Goal: Register for event/course

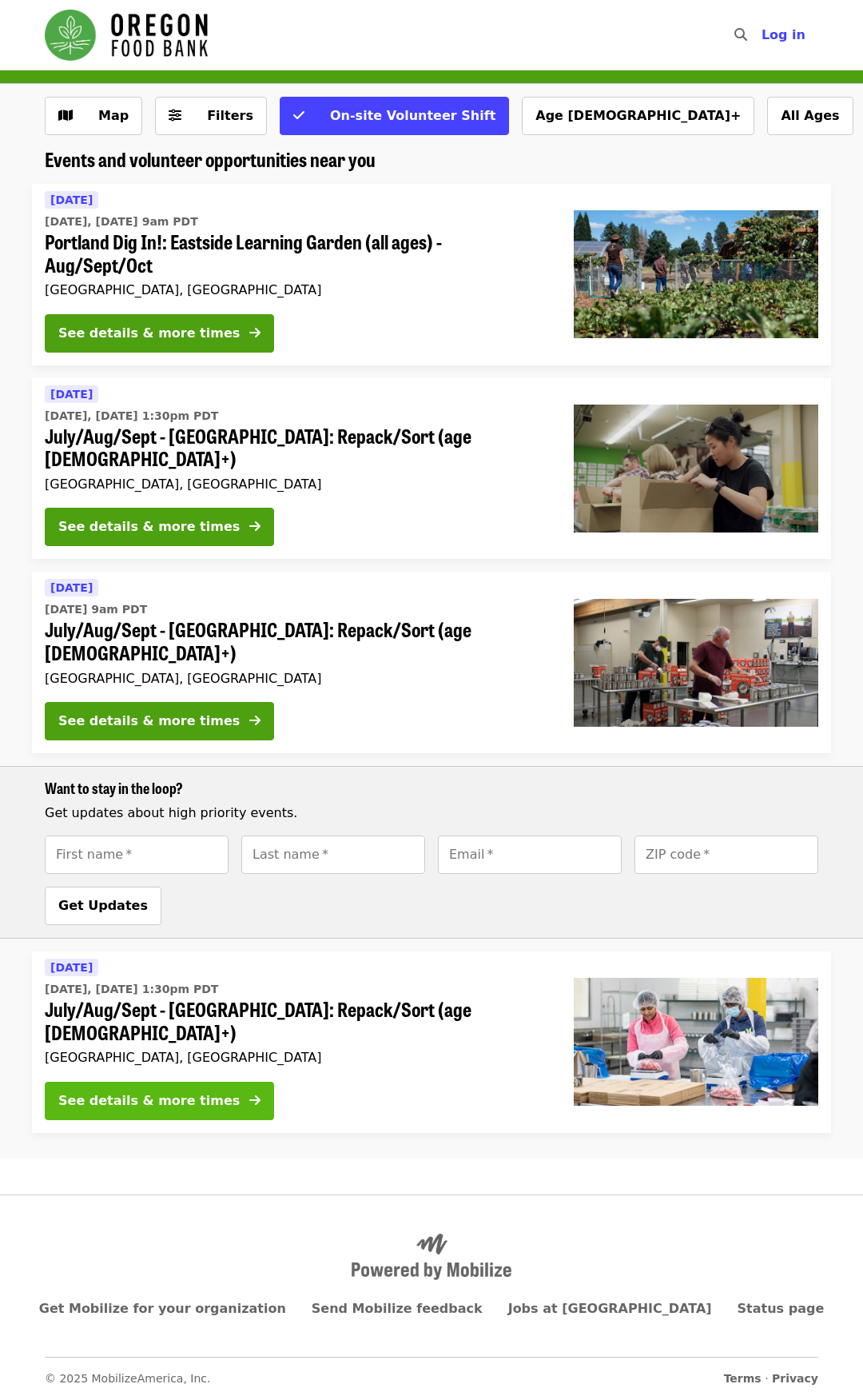
click at [164, 1091] on div "See details & more times" at bounding box center [149, 1101] width 181 height 19
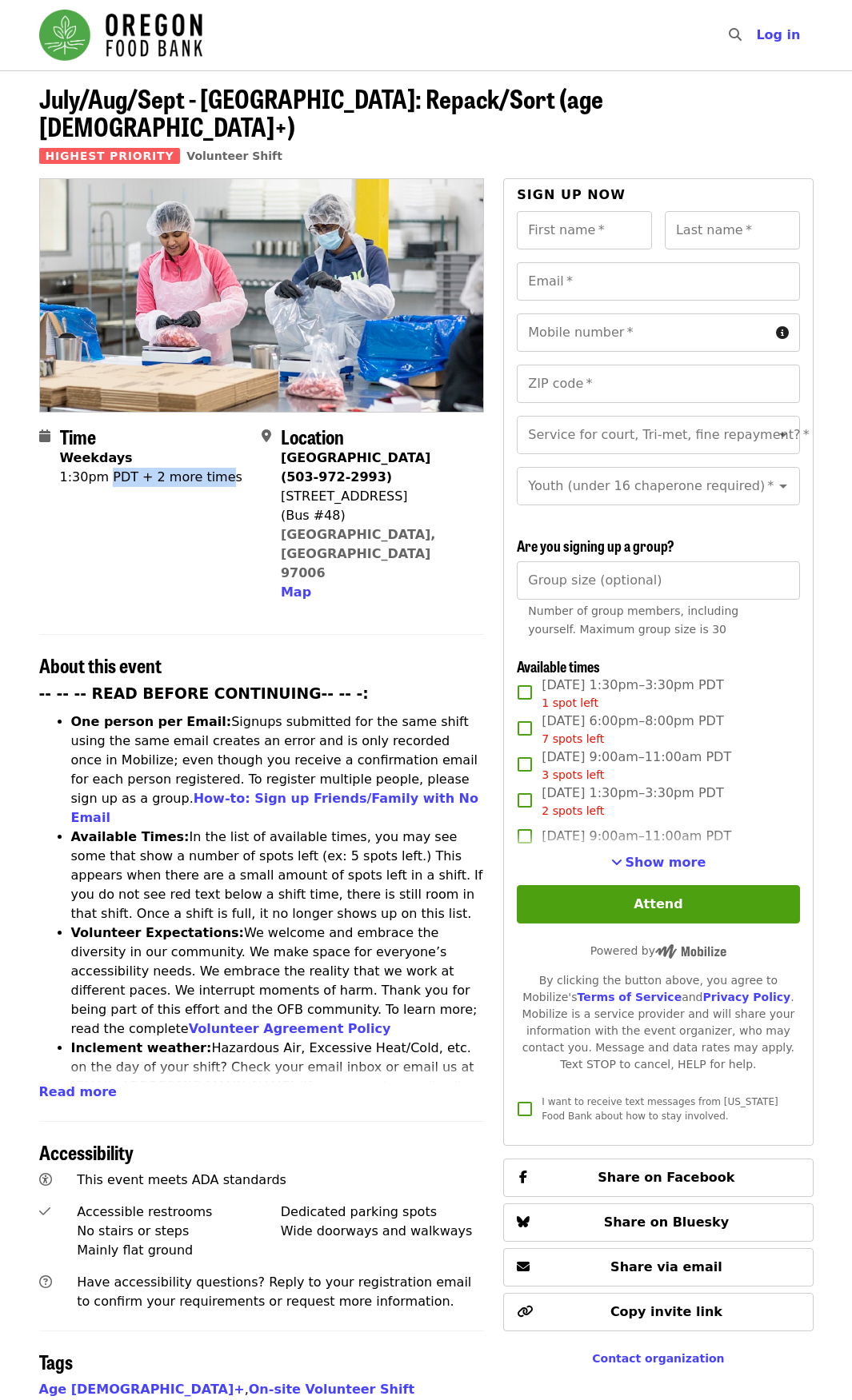
drag, startPoint x: 105, startPoint y: 451, endPoint x: 213, endPoint y: 448, distance: 108.0
click at [213, 467] on div "1:30pm PDT + 2 more times" at bounding box center [151, 477] width 183 height 19
click at [145, 467] on div "1:30pm PDT + 2 more times" at bounding box center [151, 477] width 183 height 19
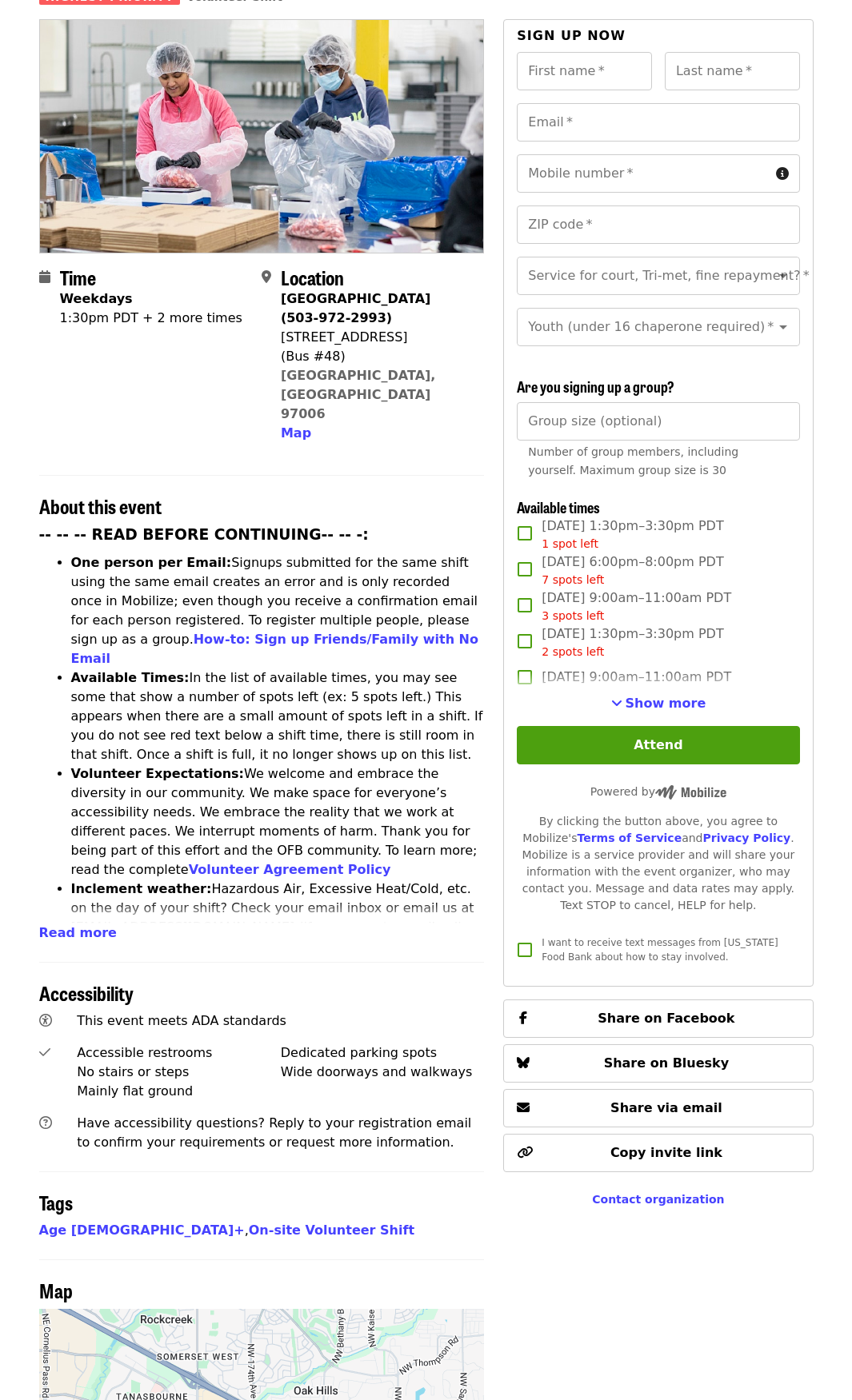
scroll to position [160, 0]
click at [622, 704] on span "See more timeslots" at bounding box center [617, 701] width 12 height 13
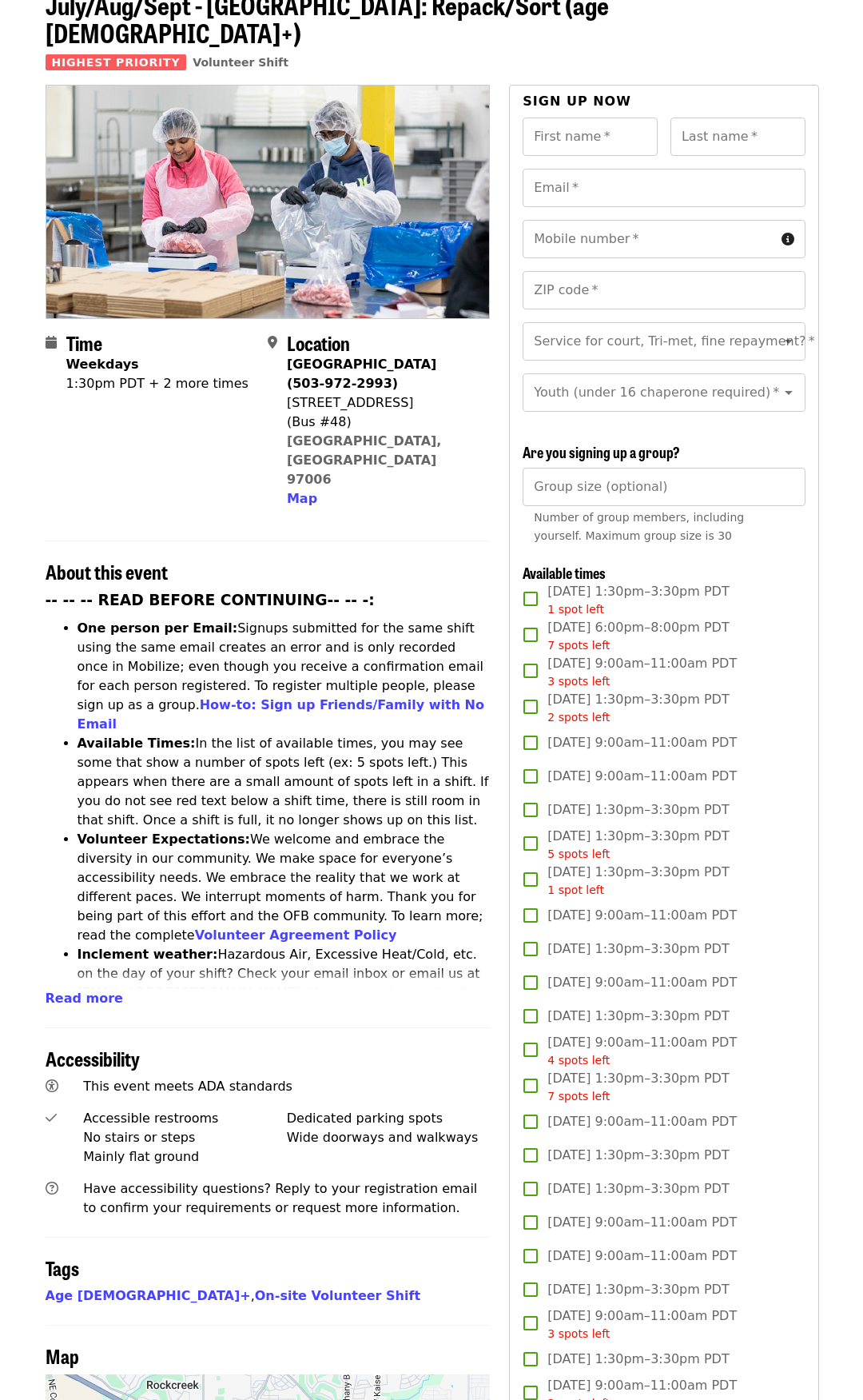
scroll to position [0, 0]
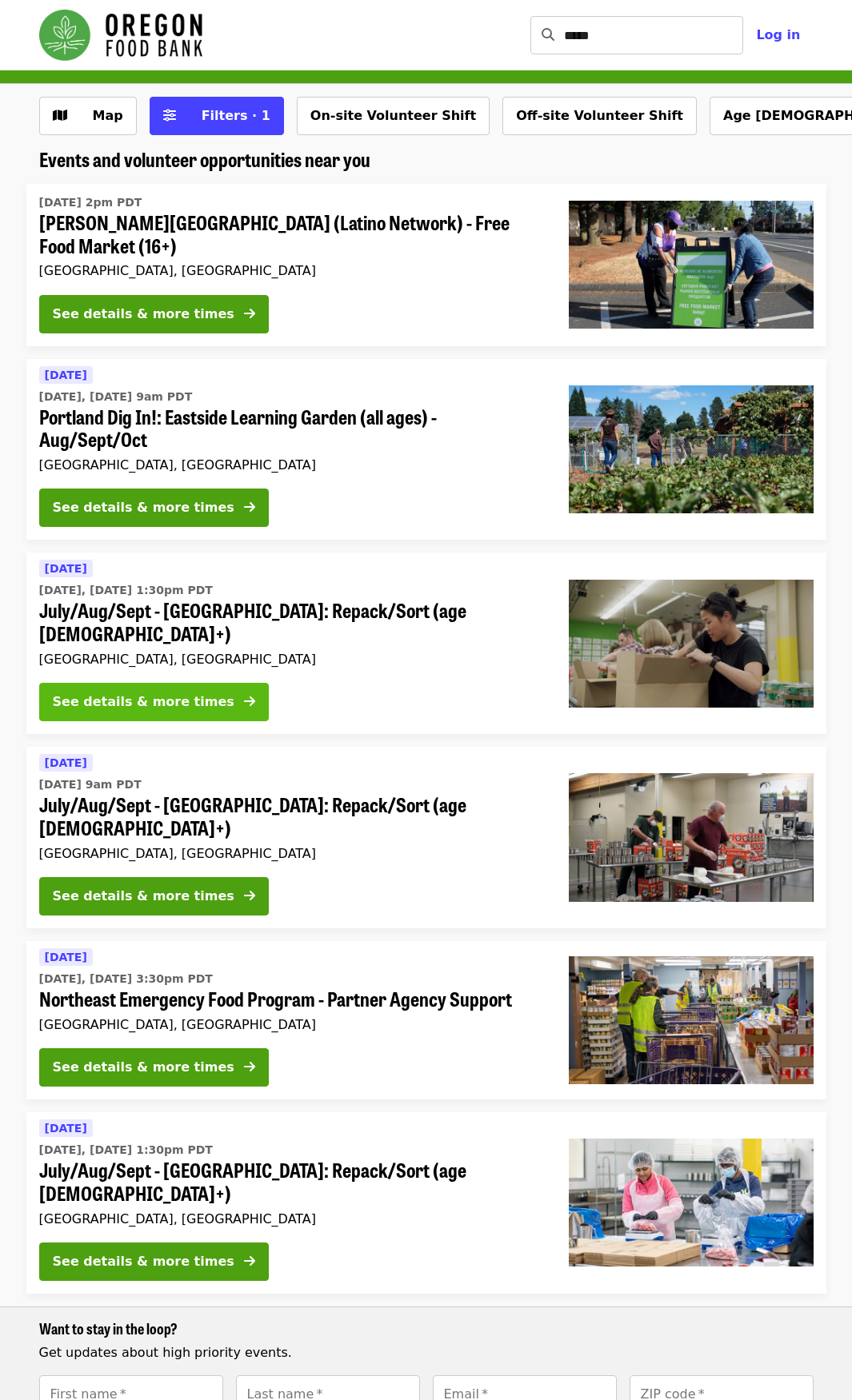
click at [137, 692] on div "See details & more times" at bounding box center [144, 702] width 182 height 19
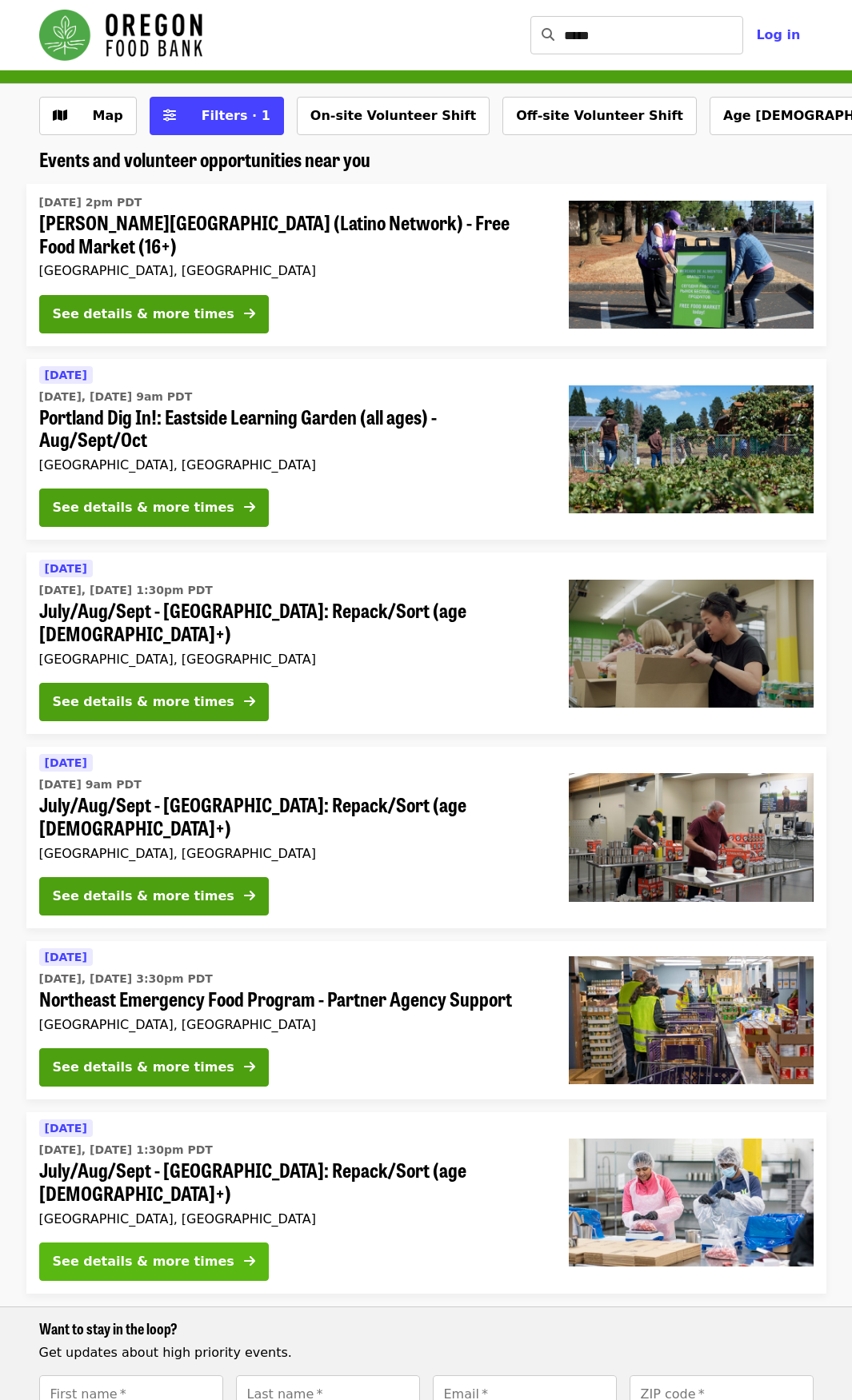
click at [173, 1251] on div "See details & more times" at bounding box center [144, 1261] width 182 height 19
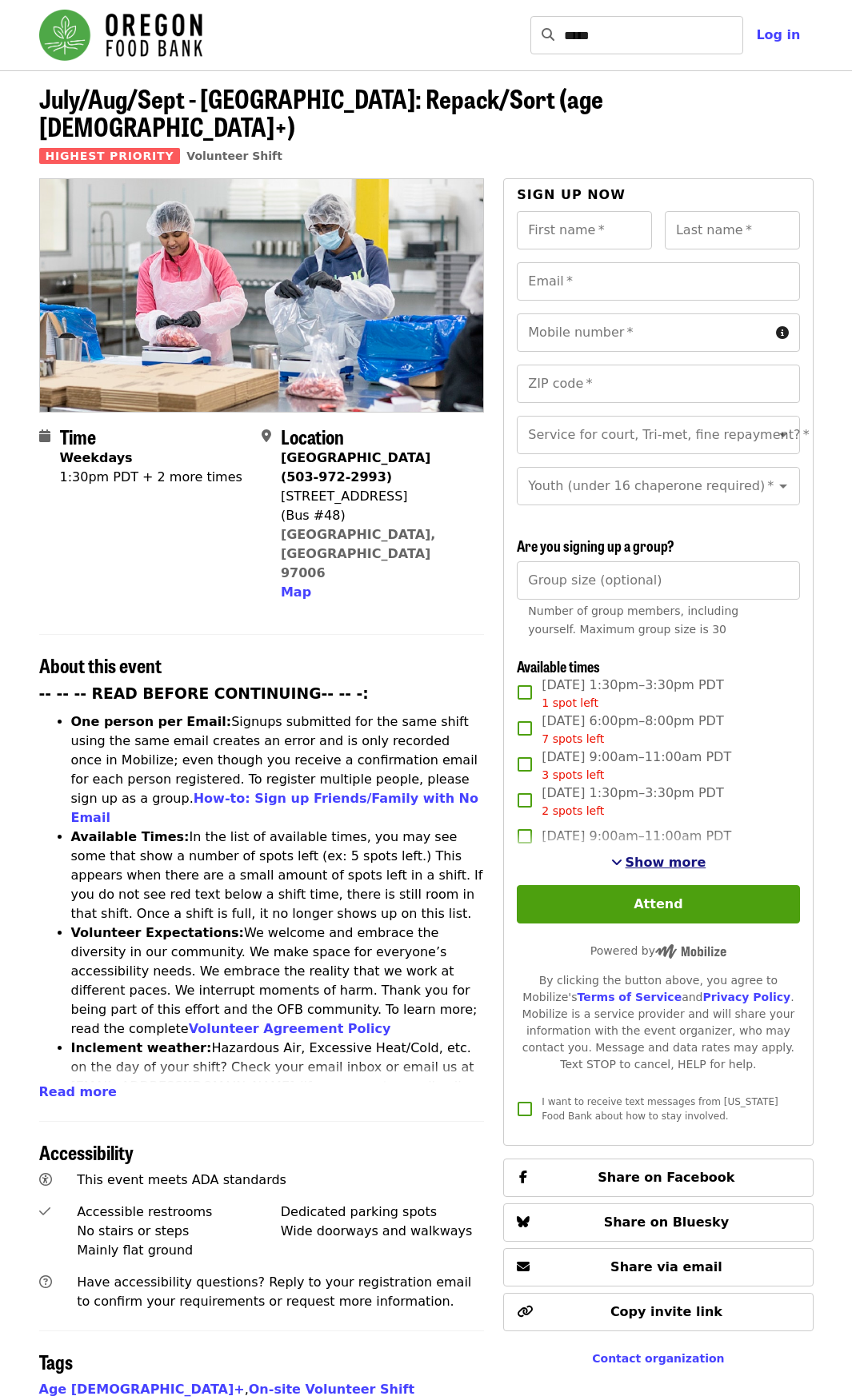
click at [662, 854] on span "Show more" at bounding box center [666, 862] width 81 height 15
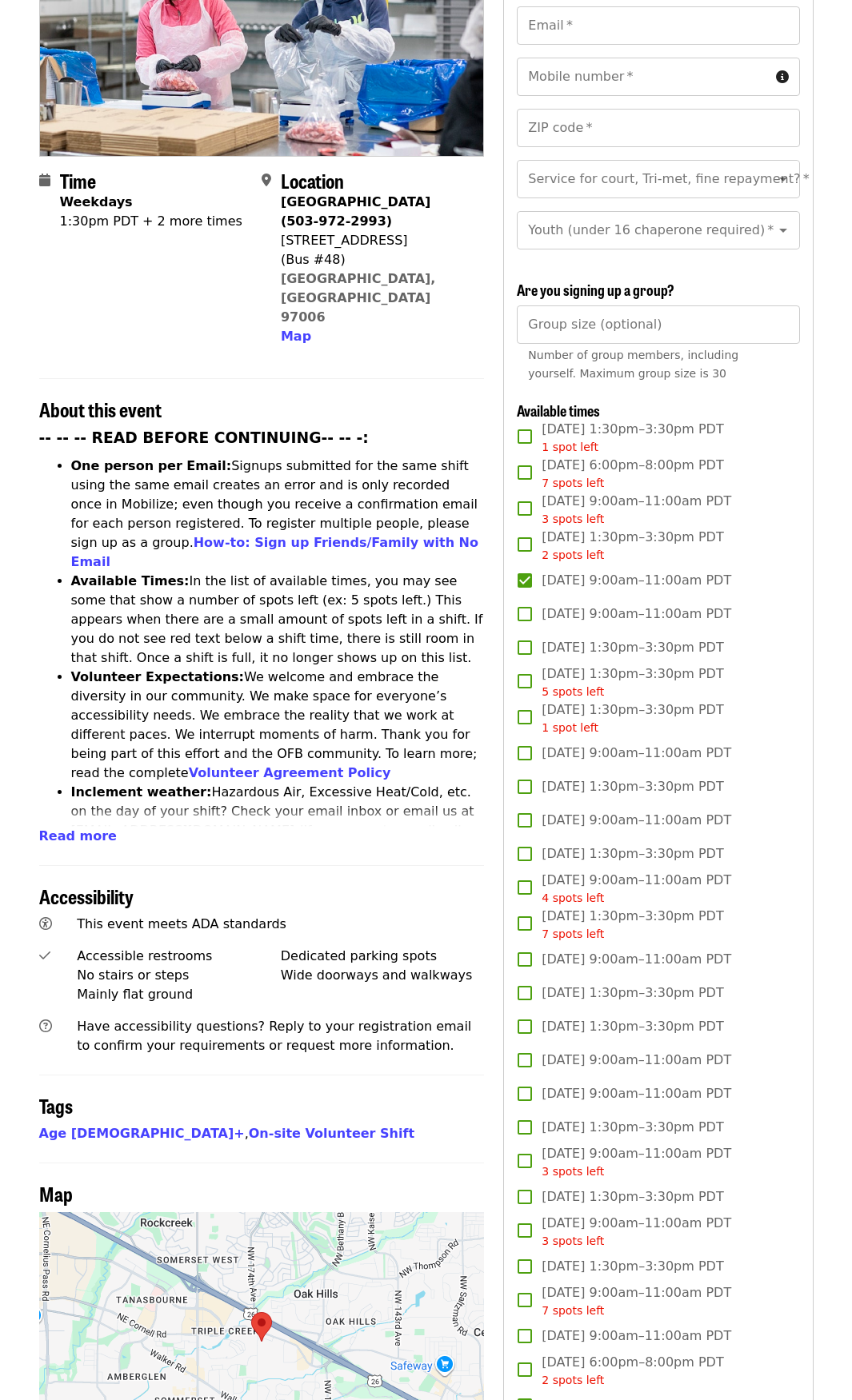
scroll to position [239, 0]
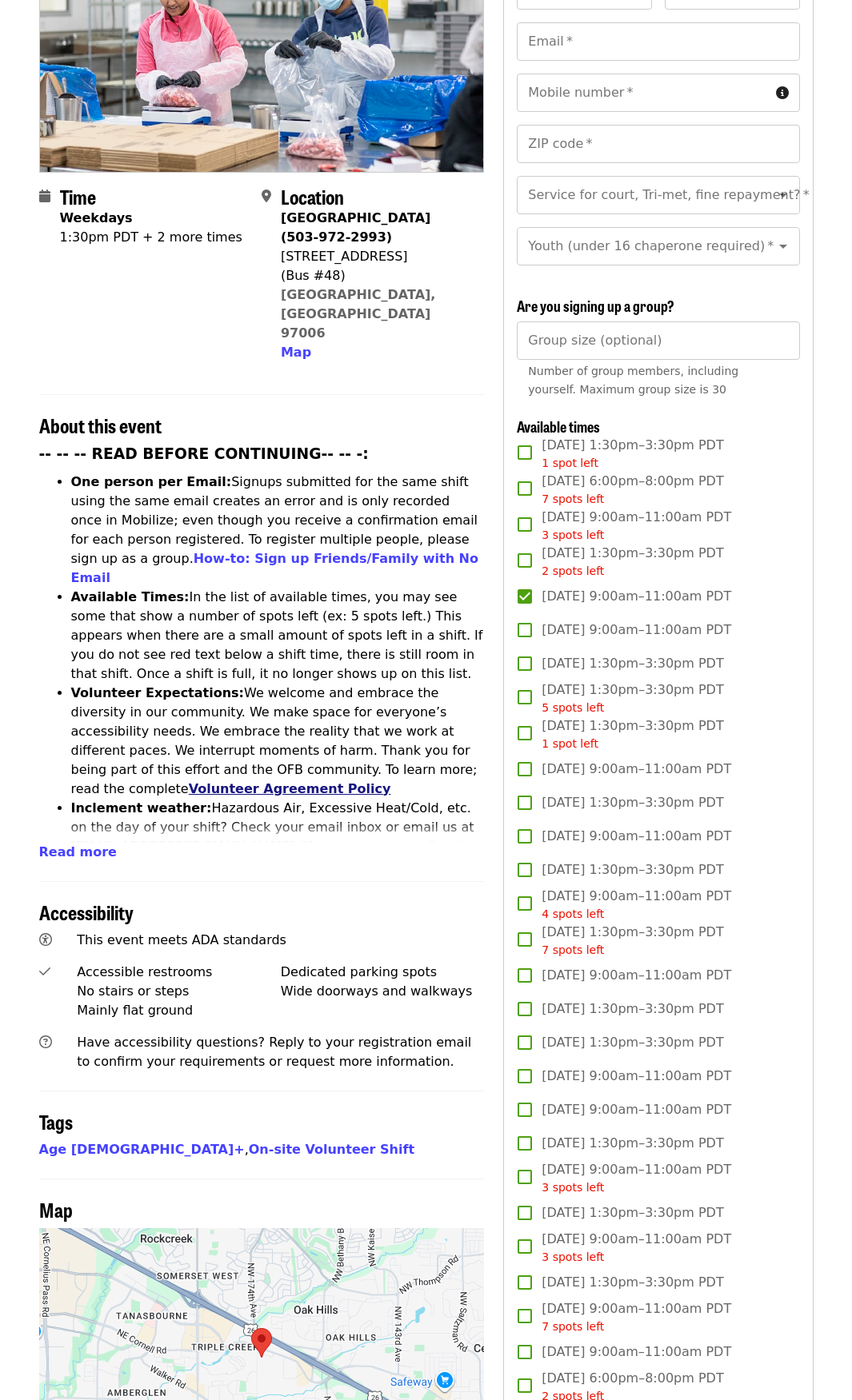
click at [383, 781] on link "Volunteer Agreement Policy" at bounding box center [289, 789] width 202 height 15
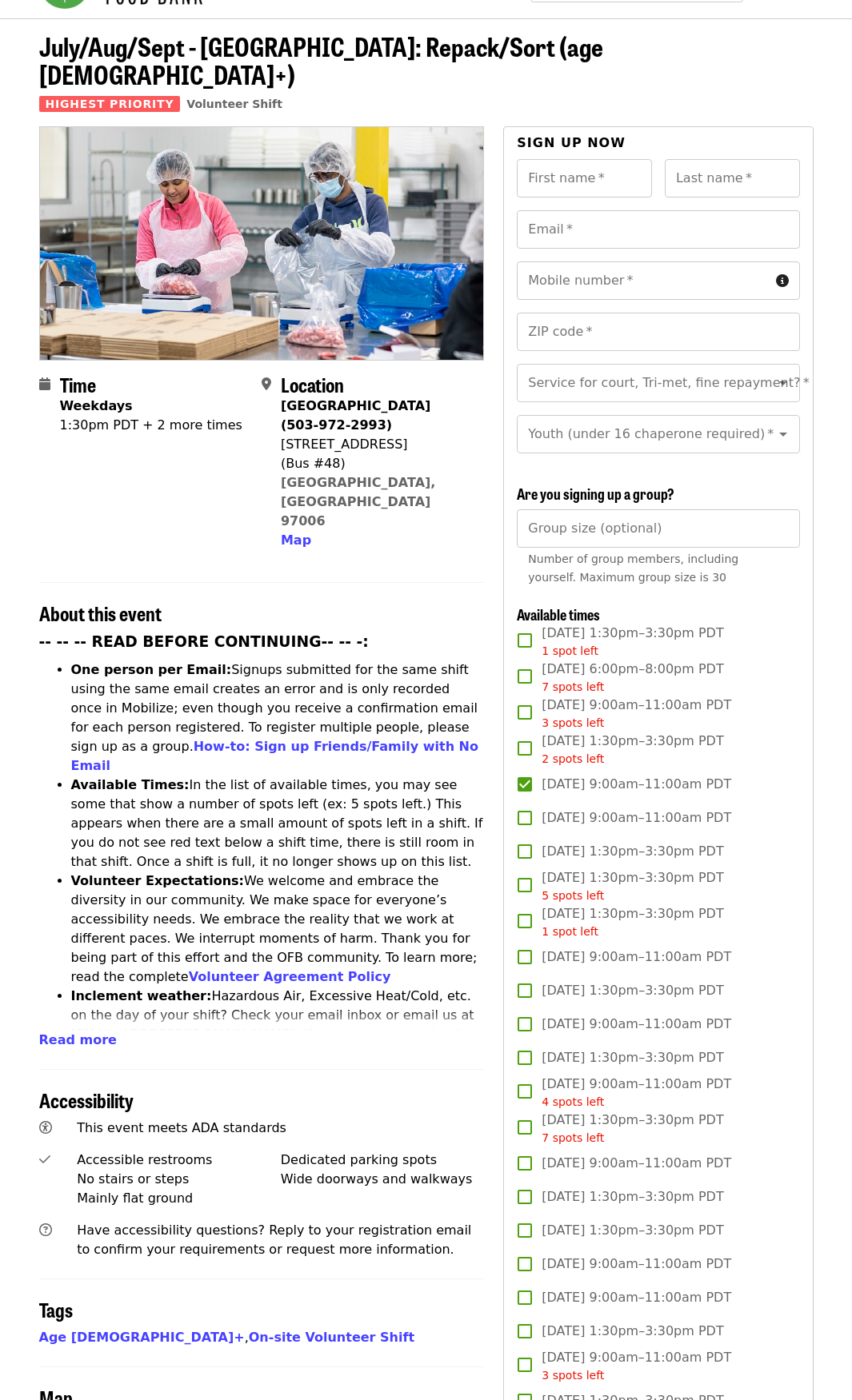
scroll to position [80, 0]
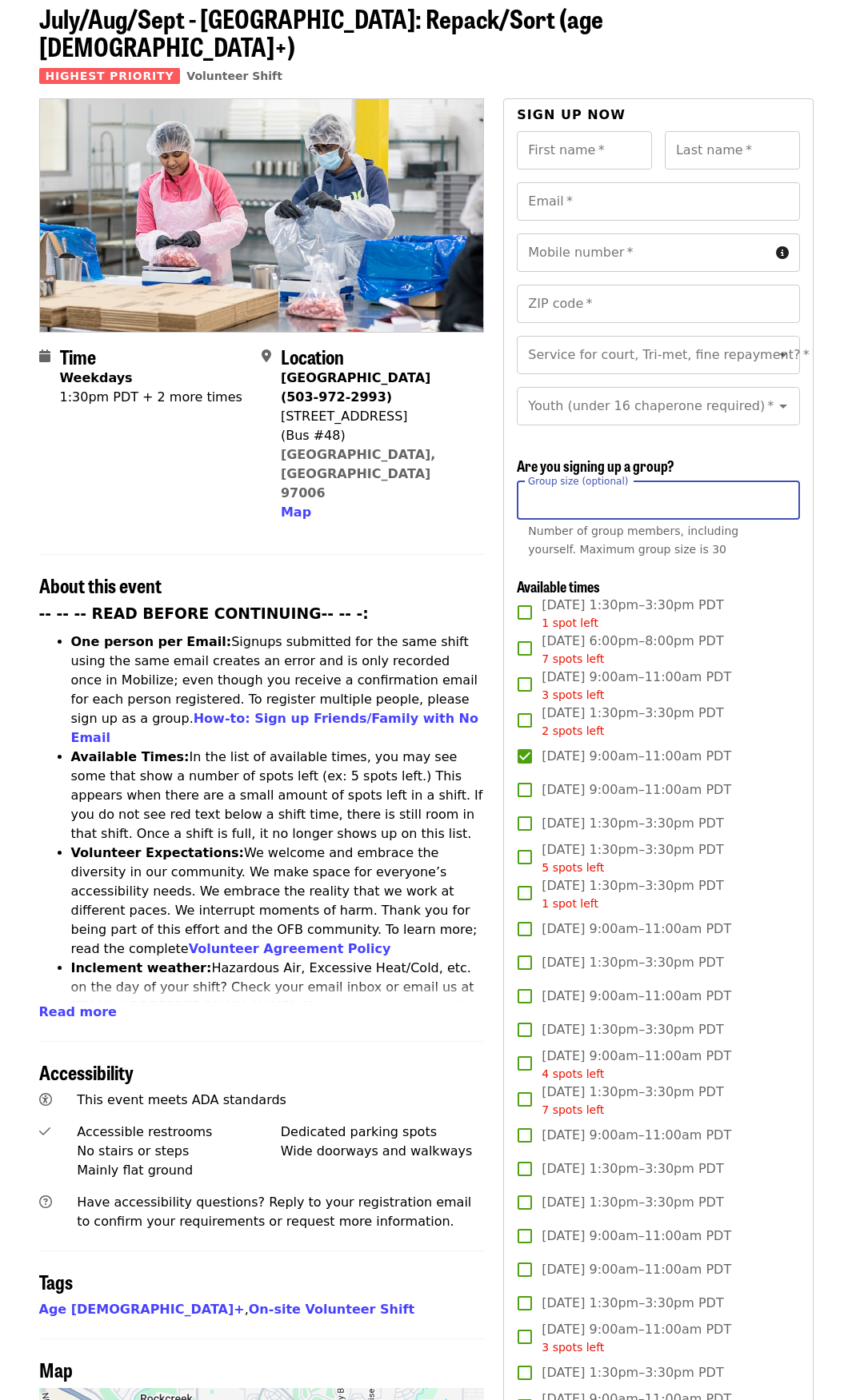
click at [658, 491] on input "Group size (optional)" at bounding box center [658, 500] width 282 height 39
click at [620, 439] on div "First name   * First name * Last name   * Last name * Email   * Email * Mobile …" at bounding box center [658, 1034] width 282 height 1806
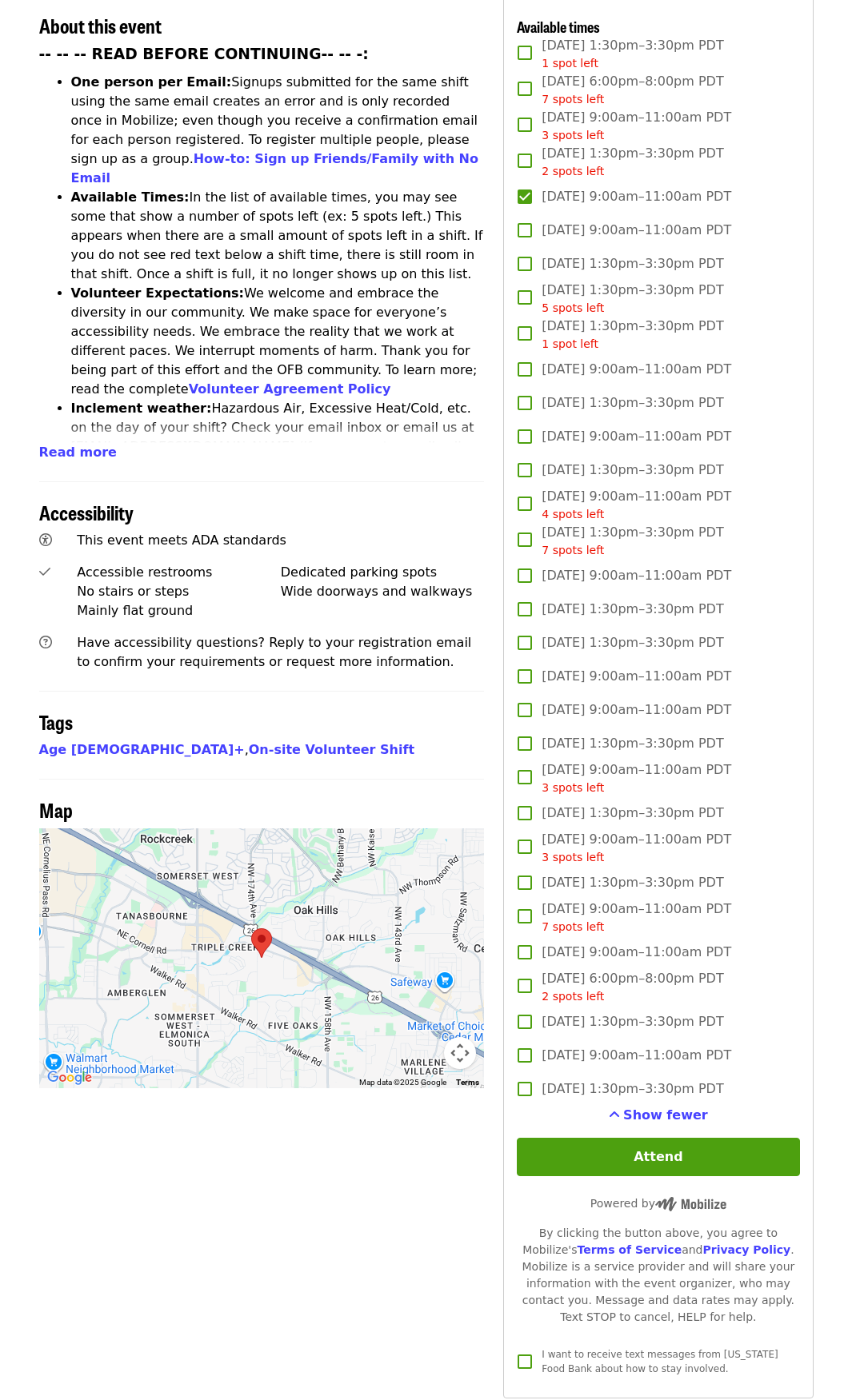
scroll to position [0, 0]
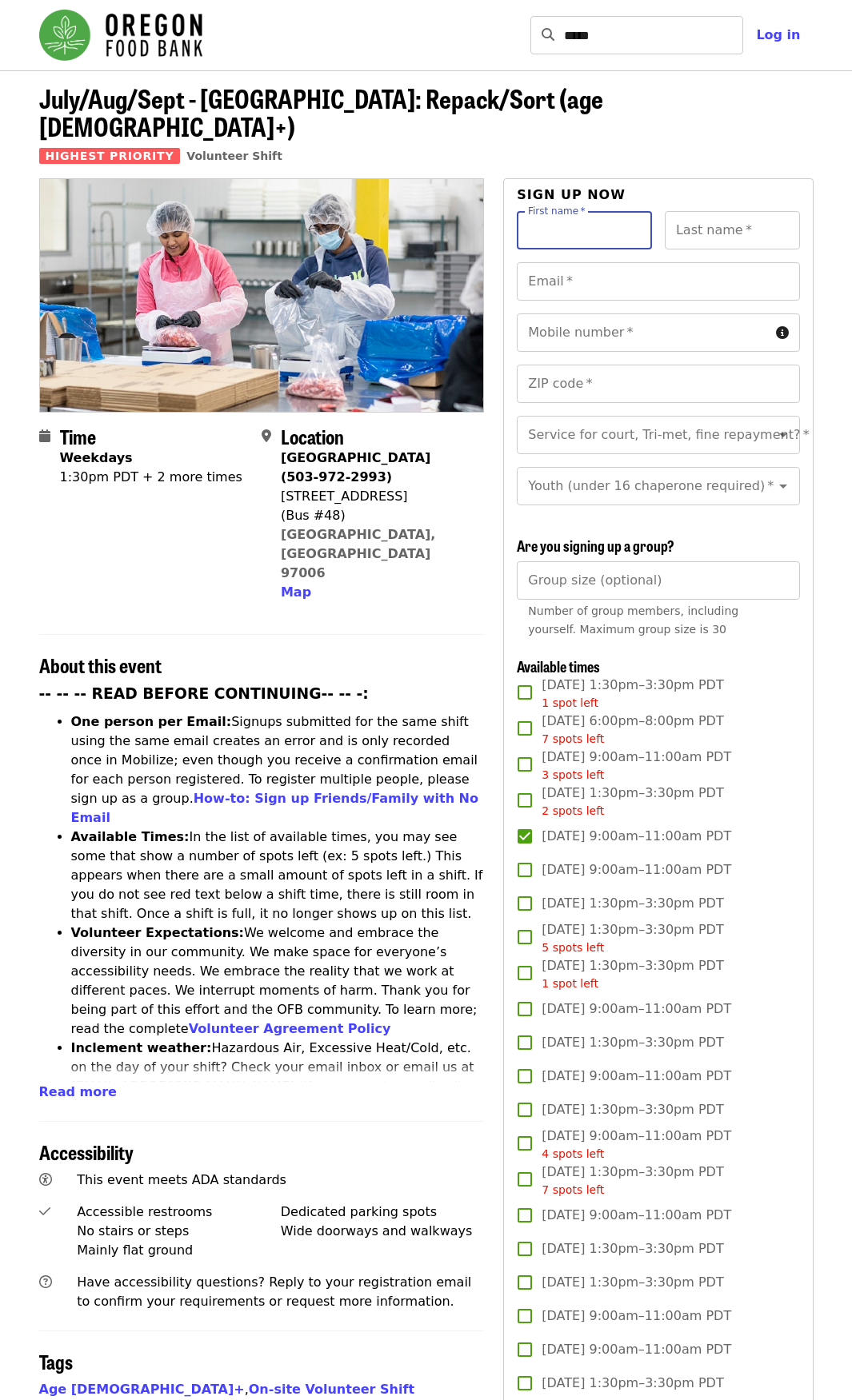
click at [577, 211] on input "First name   *" at bounding box center [584, 231] width 135 height 39
type input "*****"
type input "********"
type input "**********"
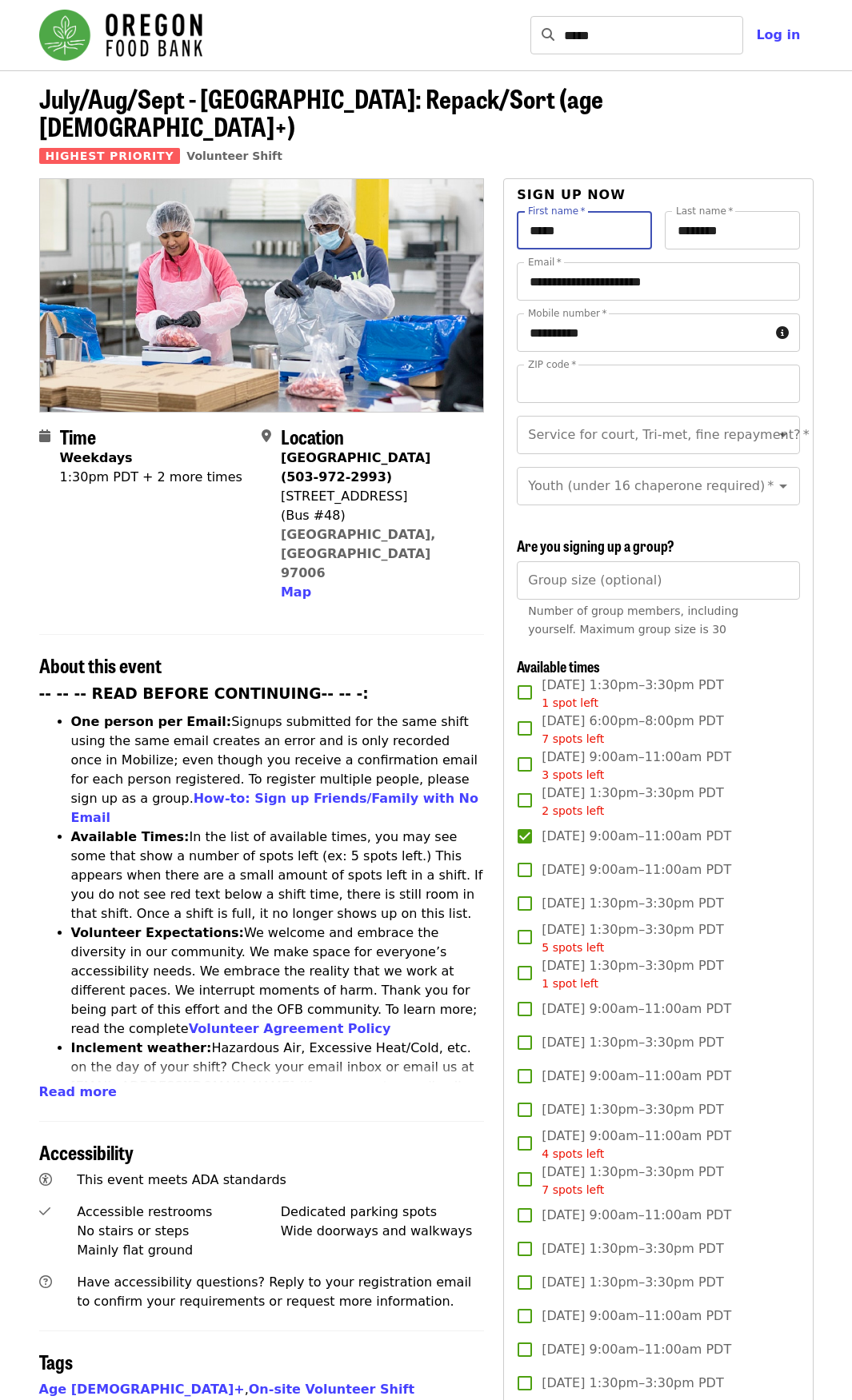
type input "*****"
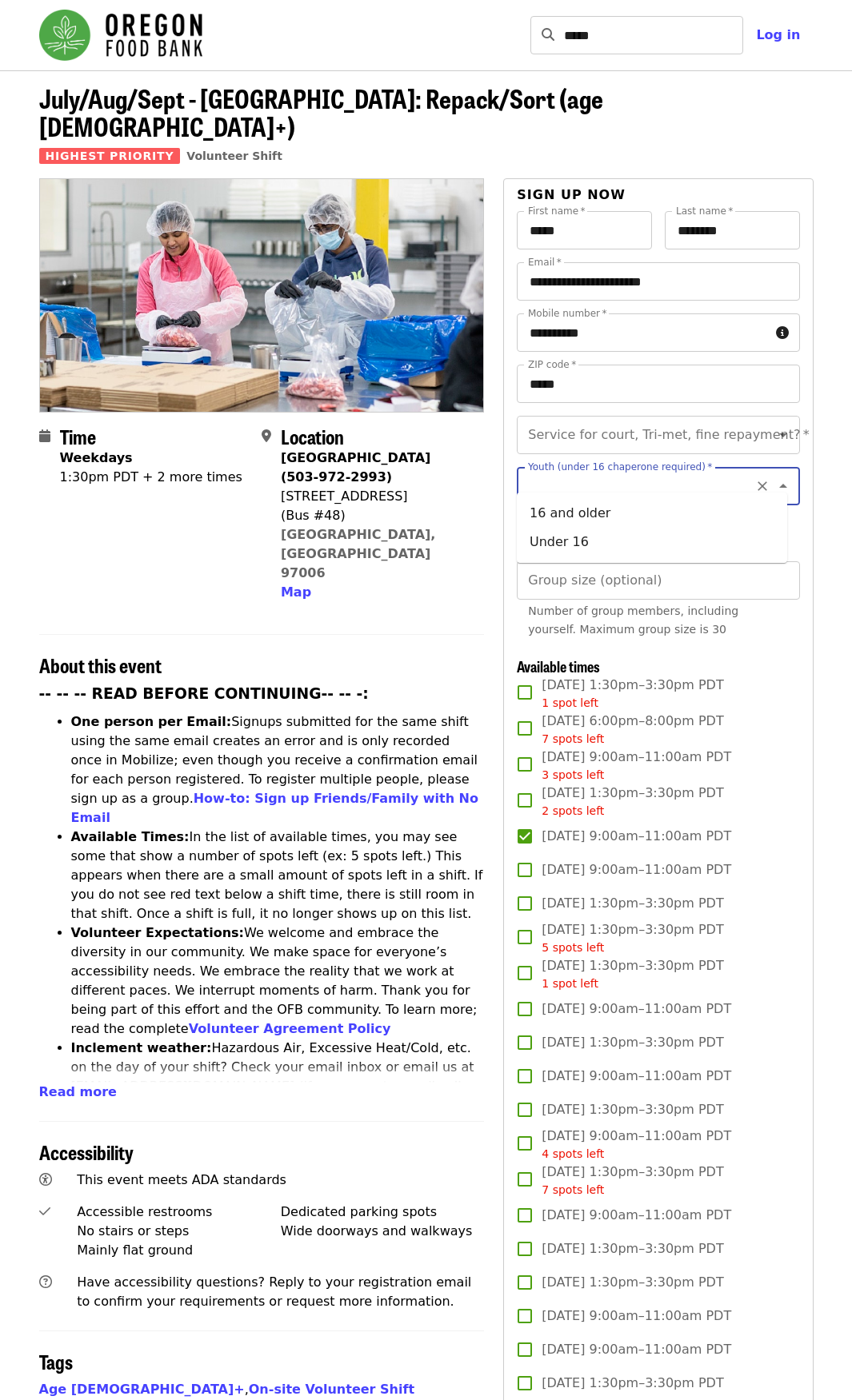
click at [543, 471] on input "Youth (under 16 chaperone required)   *" at bounding box center [638, 486] width 217 height 30
click at [567, 535] on li "Under 16" at bounding box center [652, 542] width 270 height 29
type input "********"
click at [645, 515] on div "**********" at bounding box center [658, 1114] width 282 height 1806
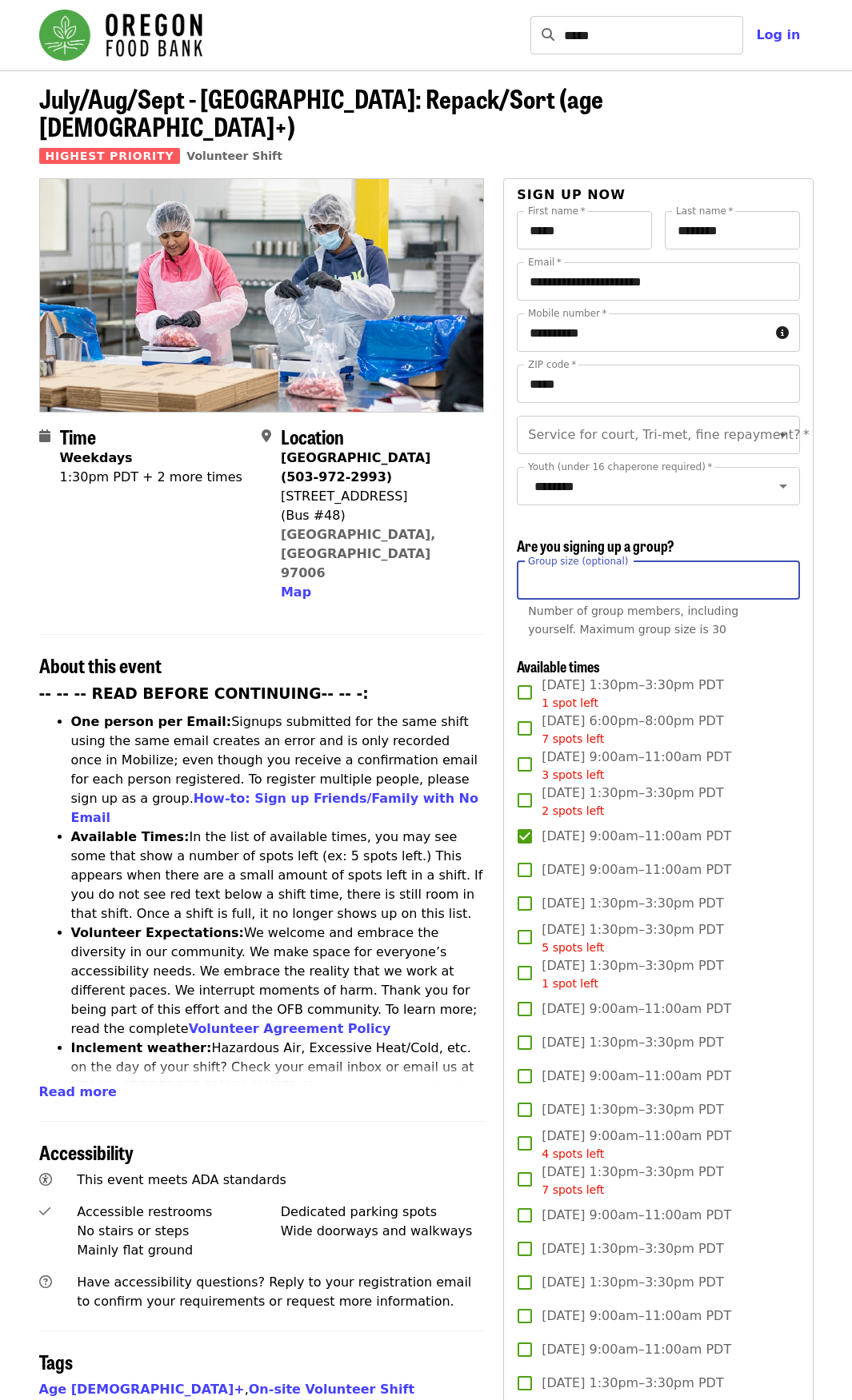
click at [645, 579] on input "Group size (optional)" at bounding box center [658, 580] width 282 height 39
type input "*"
click at [658, 620] on div "Number of group members, including yourself. Maximum group size is 30" at bounding box center [657, 620] width 260 height 37
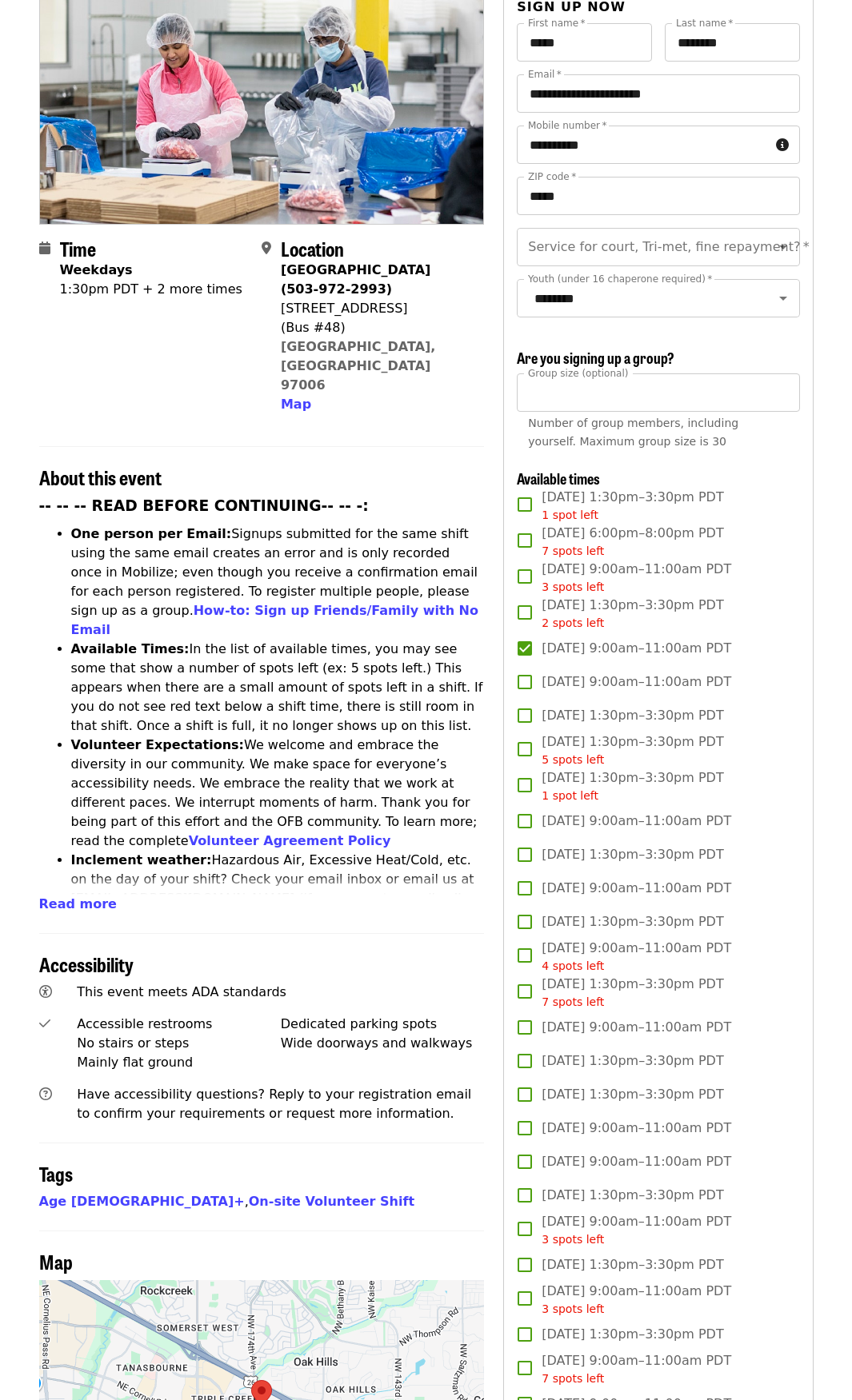
scroll to position [560, 0]
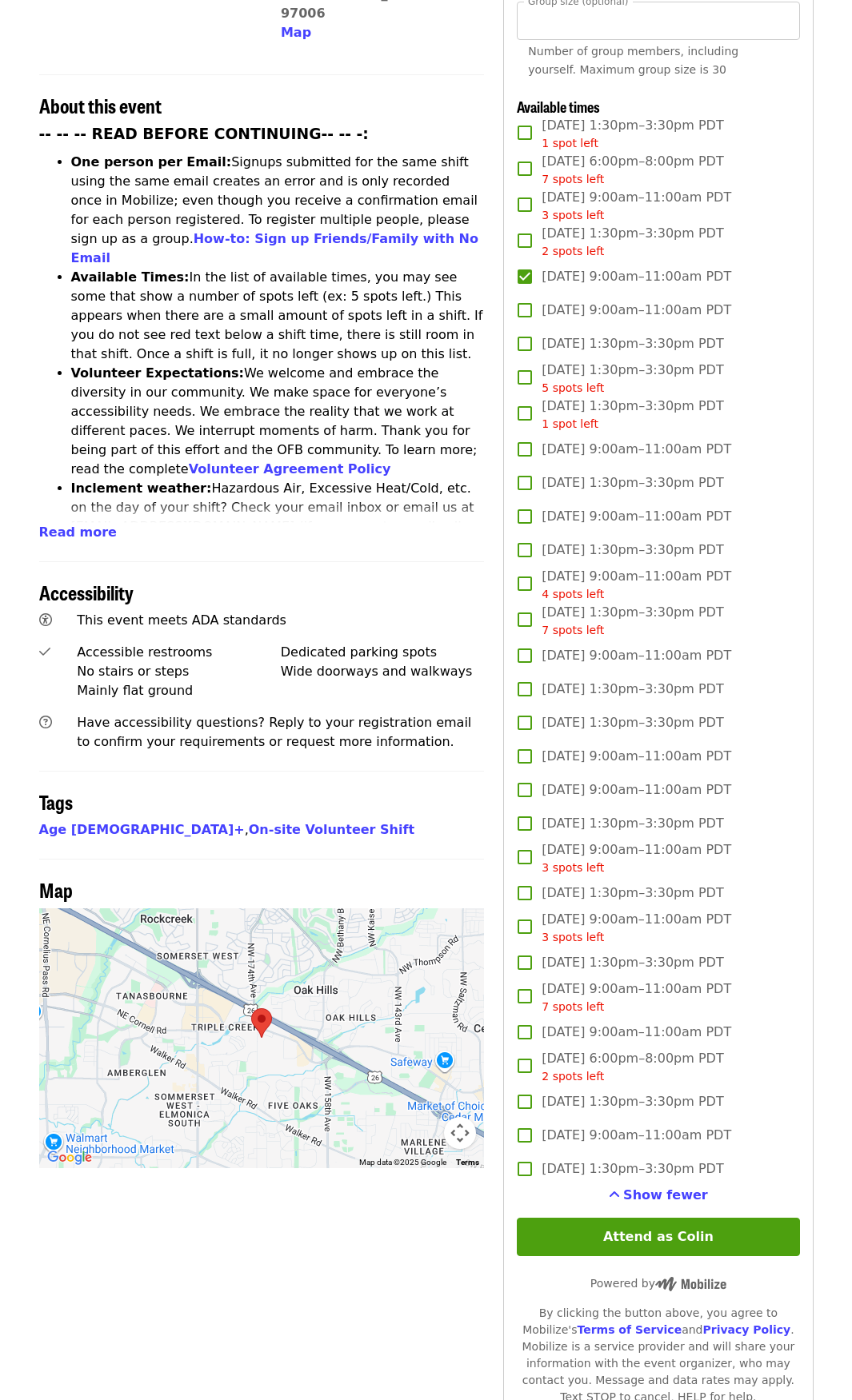
click at [255, 1201] on div "Time Weekdays 1:30pm PDT + 2 more times Location Beaverton Warehouse (503-972-2…" at bounding box center [262, 665] width 445 height 2093
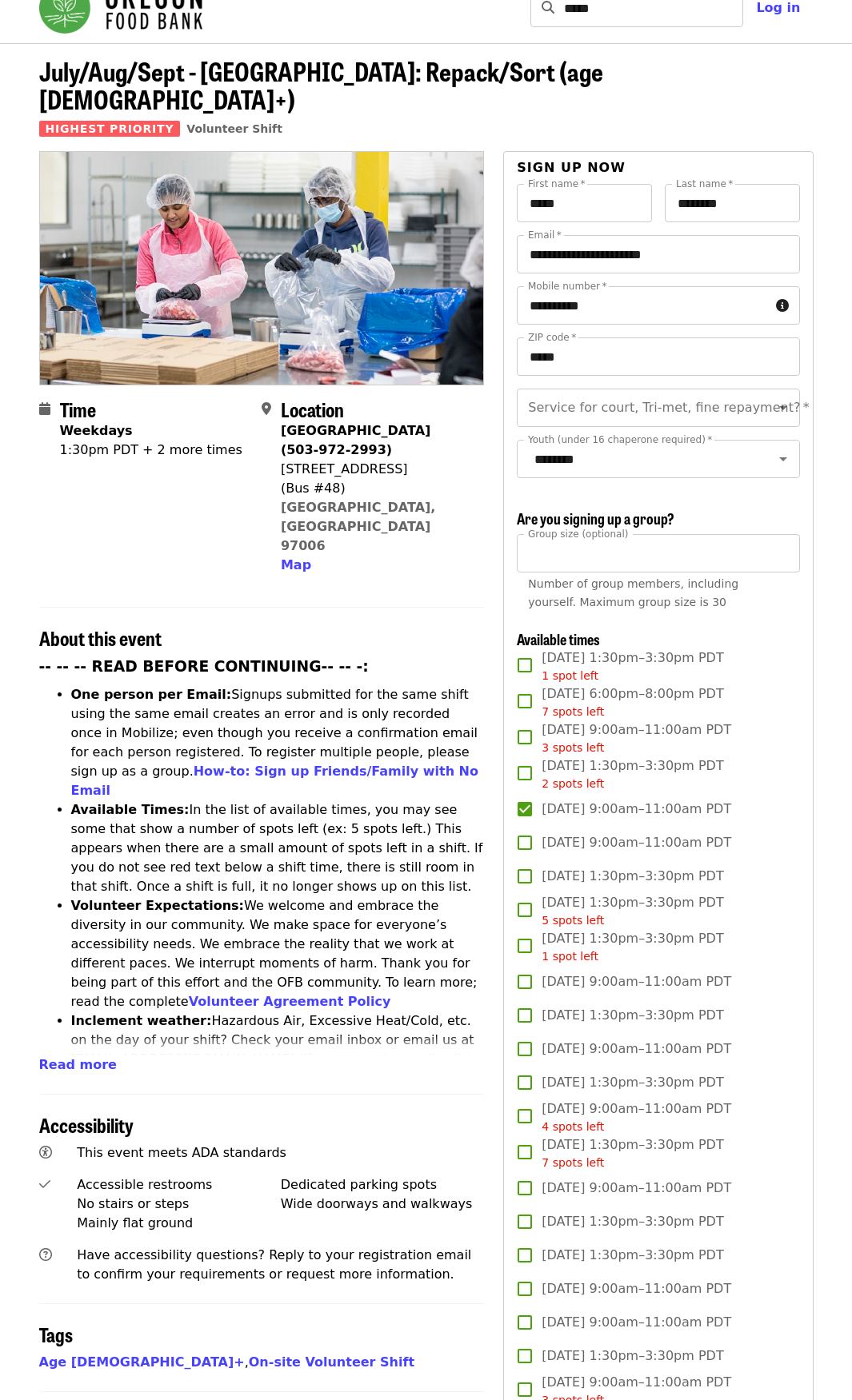
scroll to position [0, 0]
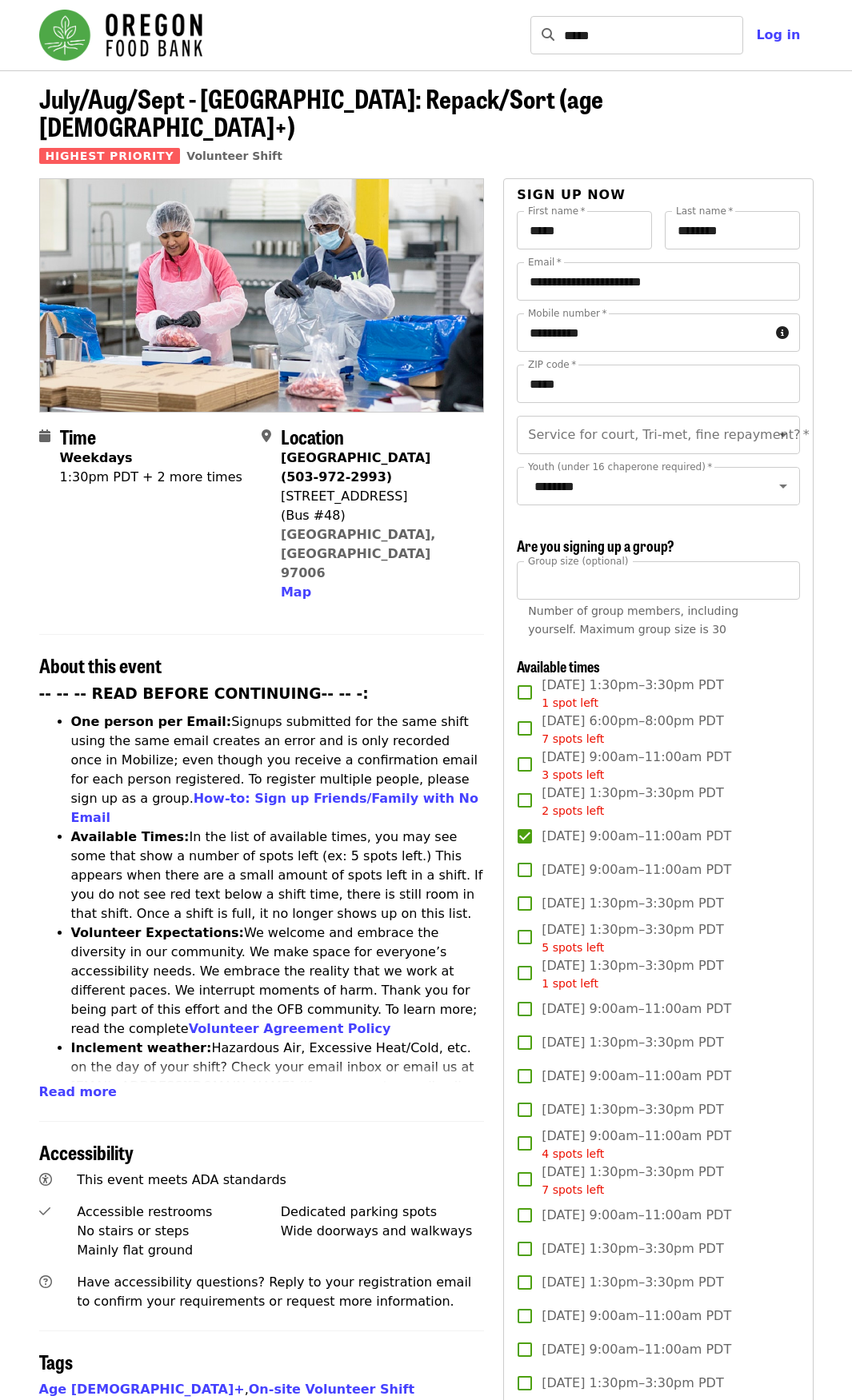
drag, startPoint x: 281, startPoint y: 466, endPoint x: 394, endPoint y: 467, distance: 113.0
click at [394, 487] on div "[STREET_ADDRESS]" at bounding box center [376, 496] width 190 height 19
copy div "[STREET_ADDRESS]"
drag, startPoint x: 388, startPoint y: 644, endPoint x: 386, endPoint y: 653, distance: 9.2
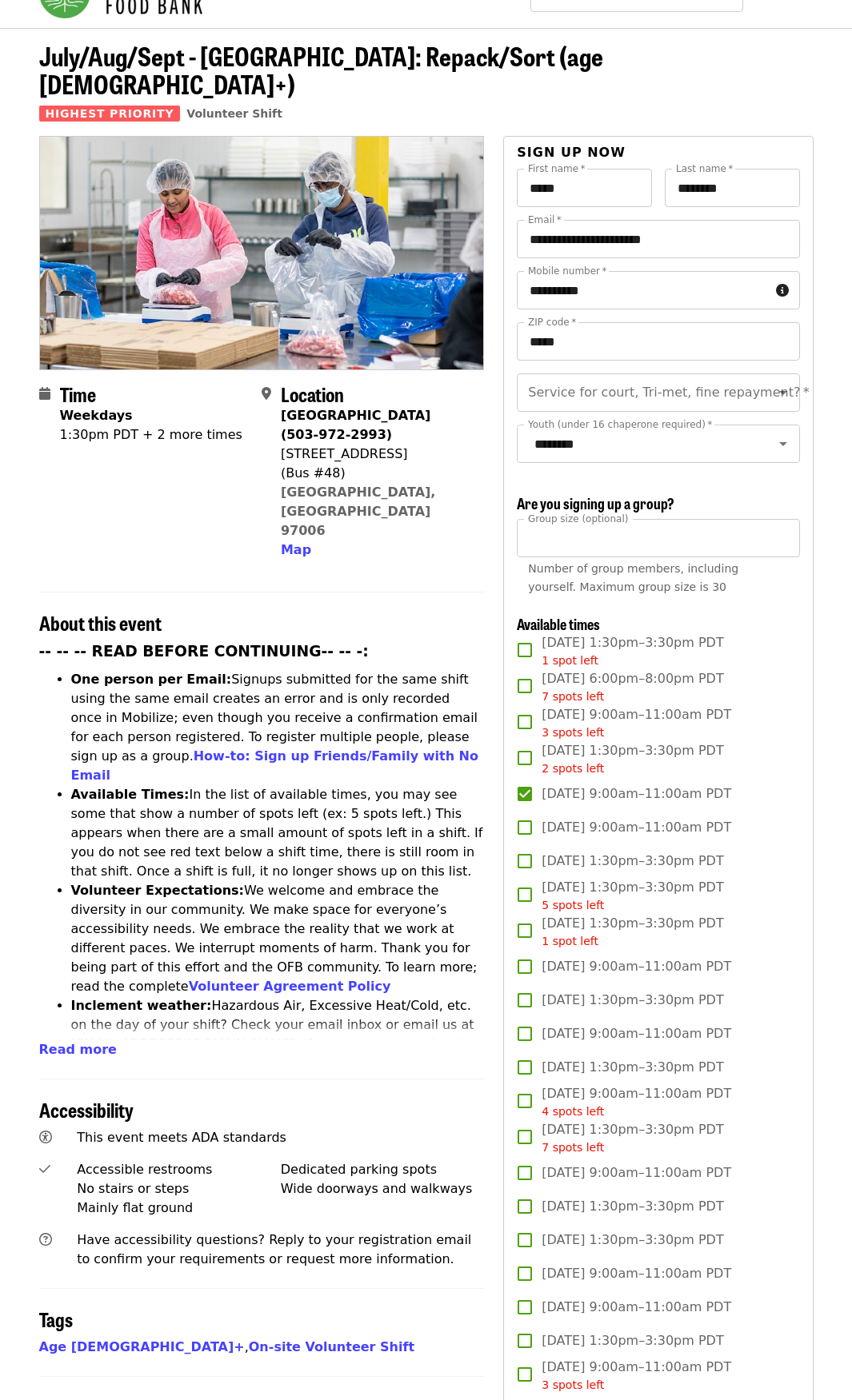
scroll to position [80, 0]
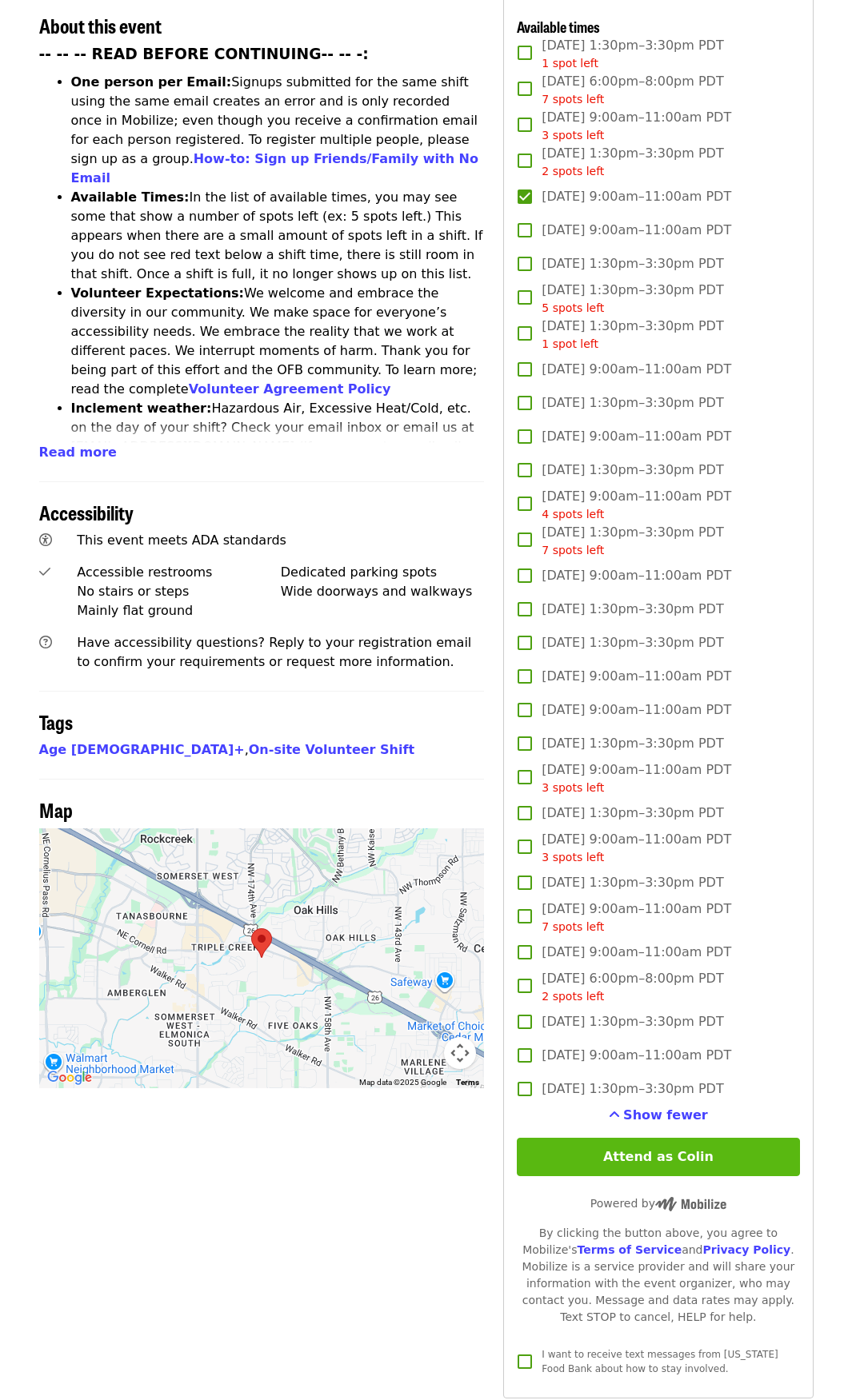
click at [652, 1153] on button "Attend as Colin" at bounding box center [658, 1157] width 282 height 39
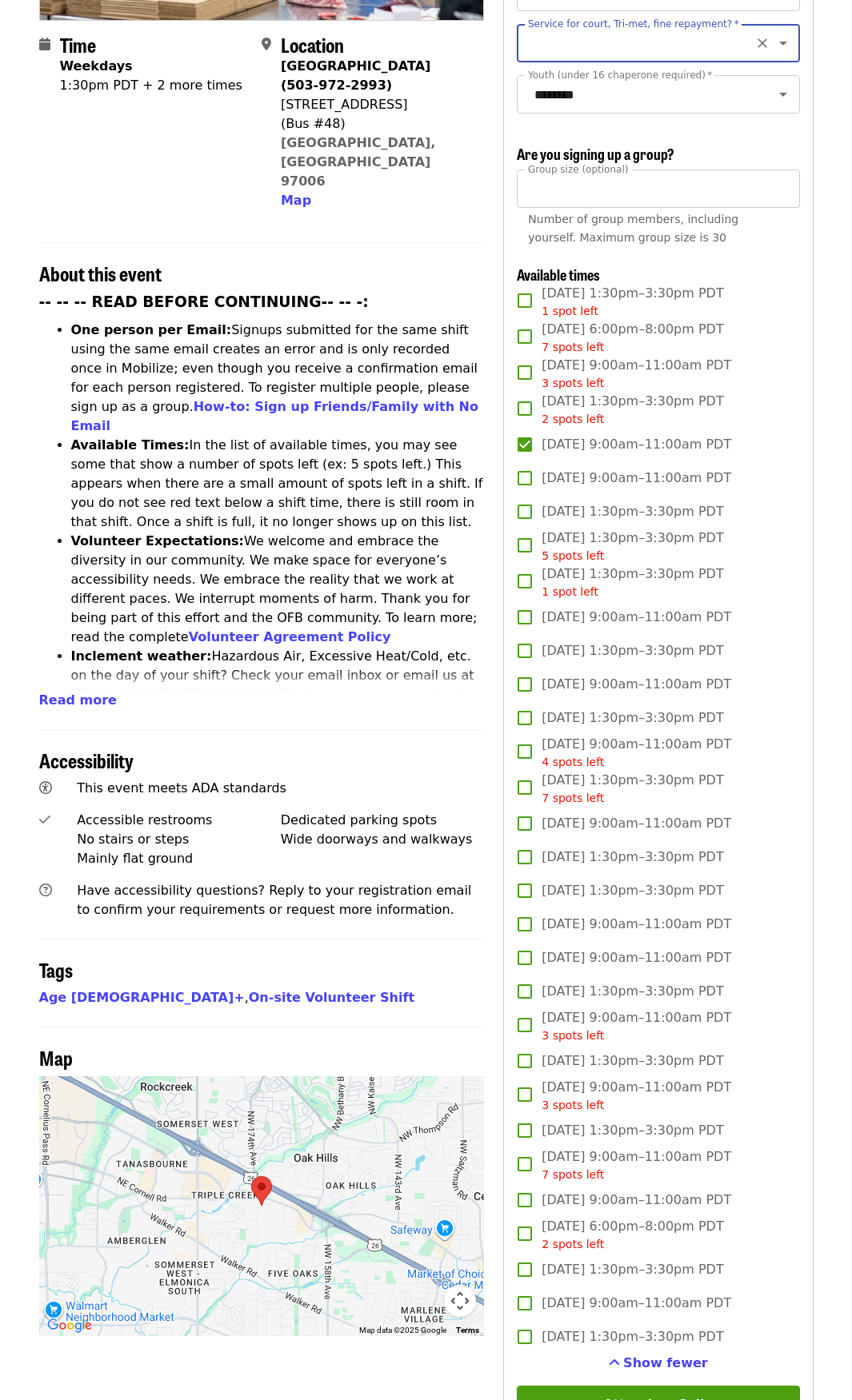
scroll to position [152, 0]
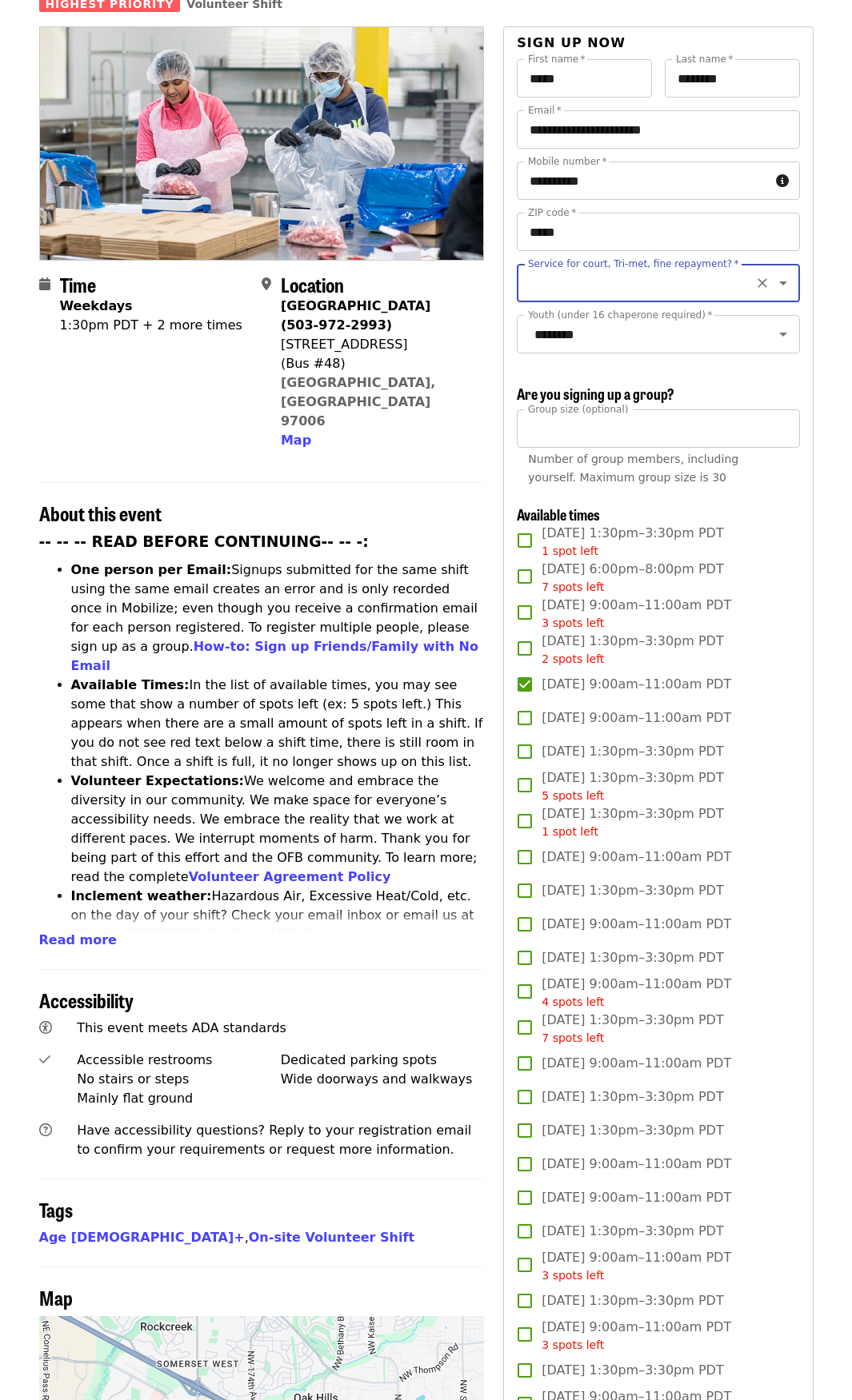
click at [573, 269] on input "Service for court, Tri-met, fine repayment?   *" at bounding box center [638, 282] width 217 height 30
click at [545, 295] on li "No" at bounding box center [652, 298] width 270 height 29
type input "**"
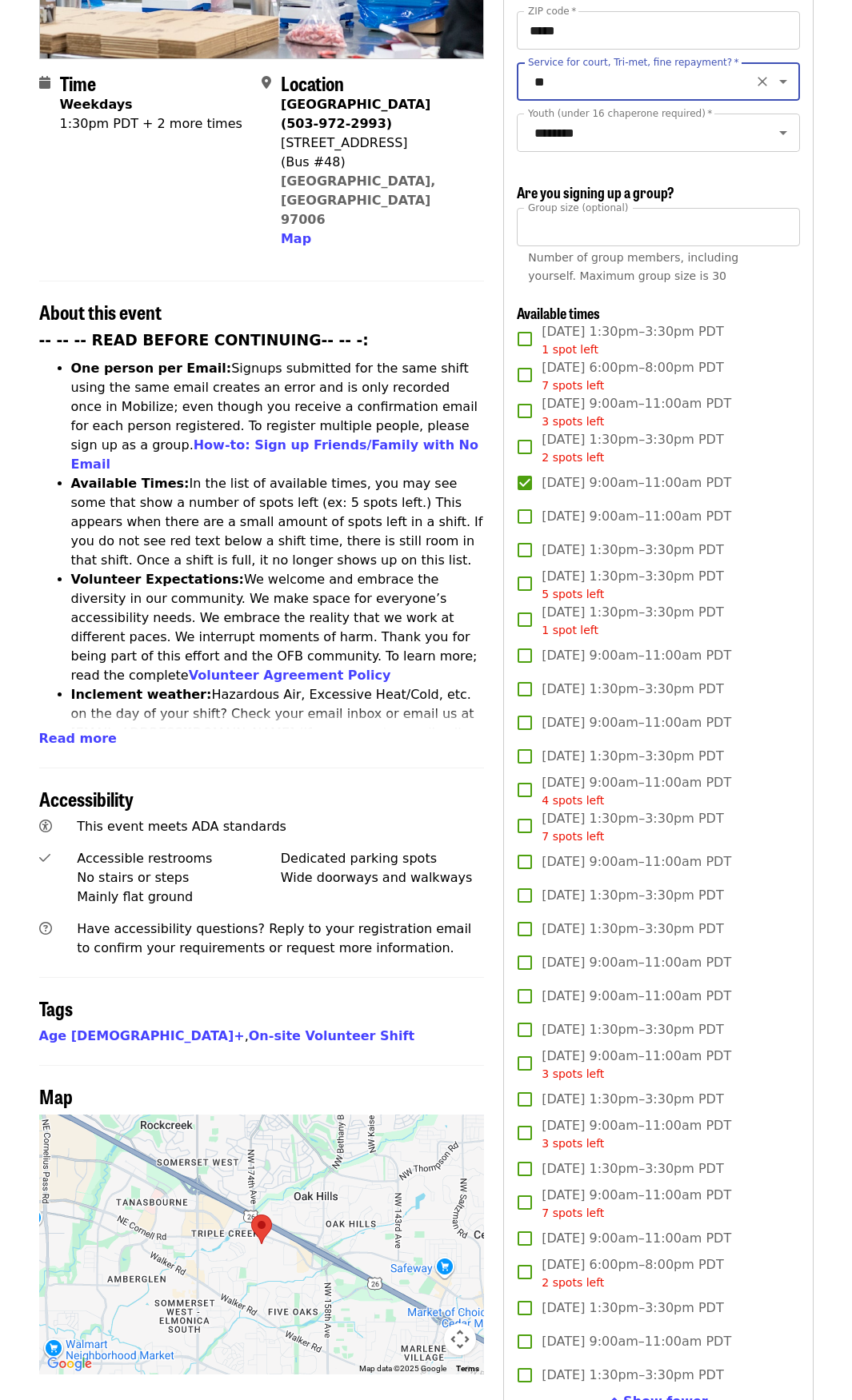
scroll to position [712, 0]
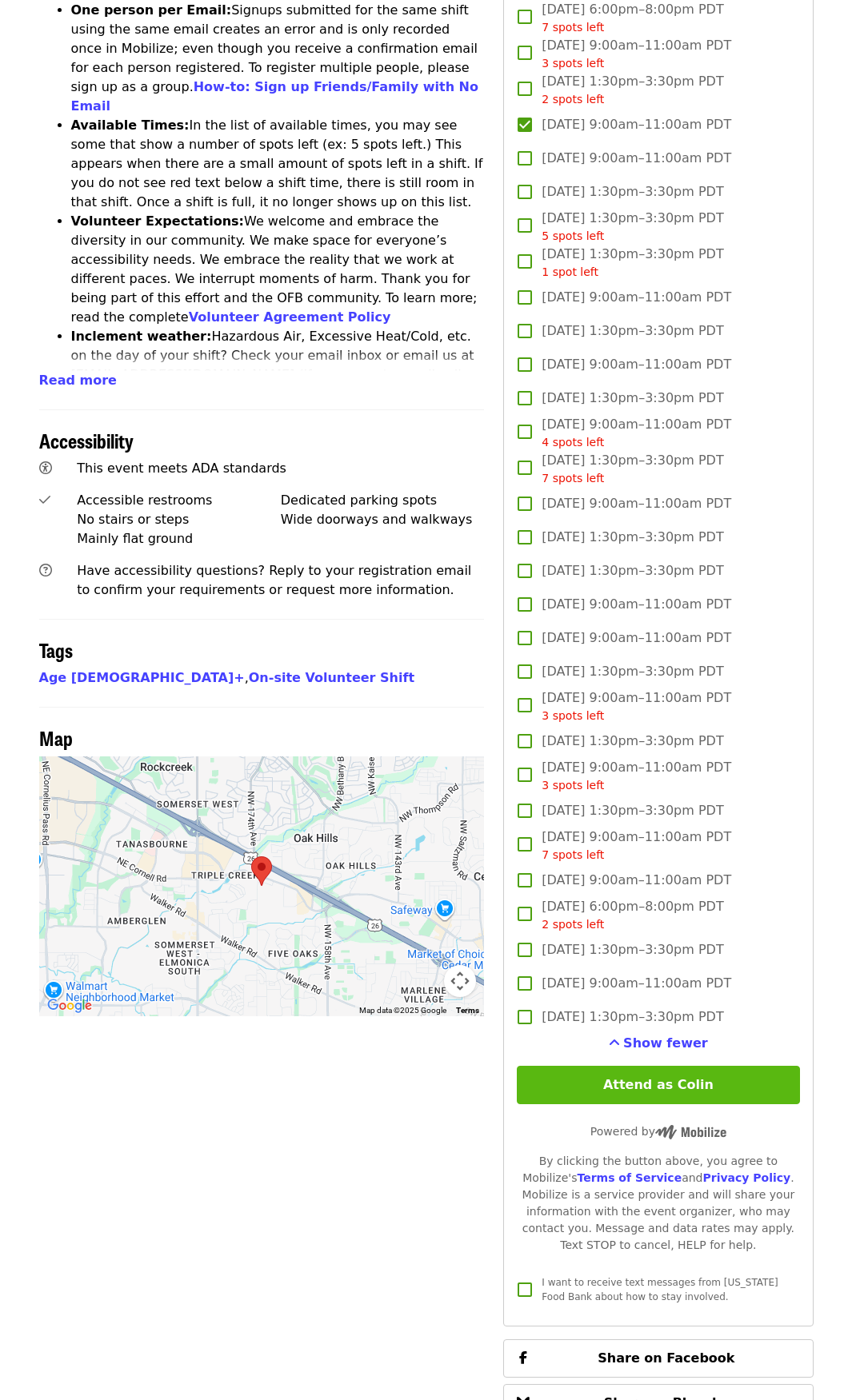
click at [618, 1080] on button "Attend as Colin" at bounding box center [658, 1085] width 282 height 39
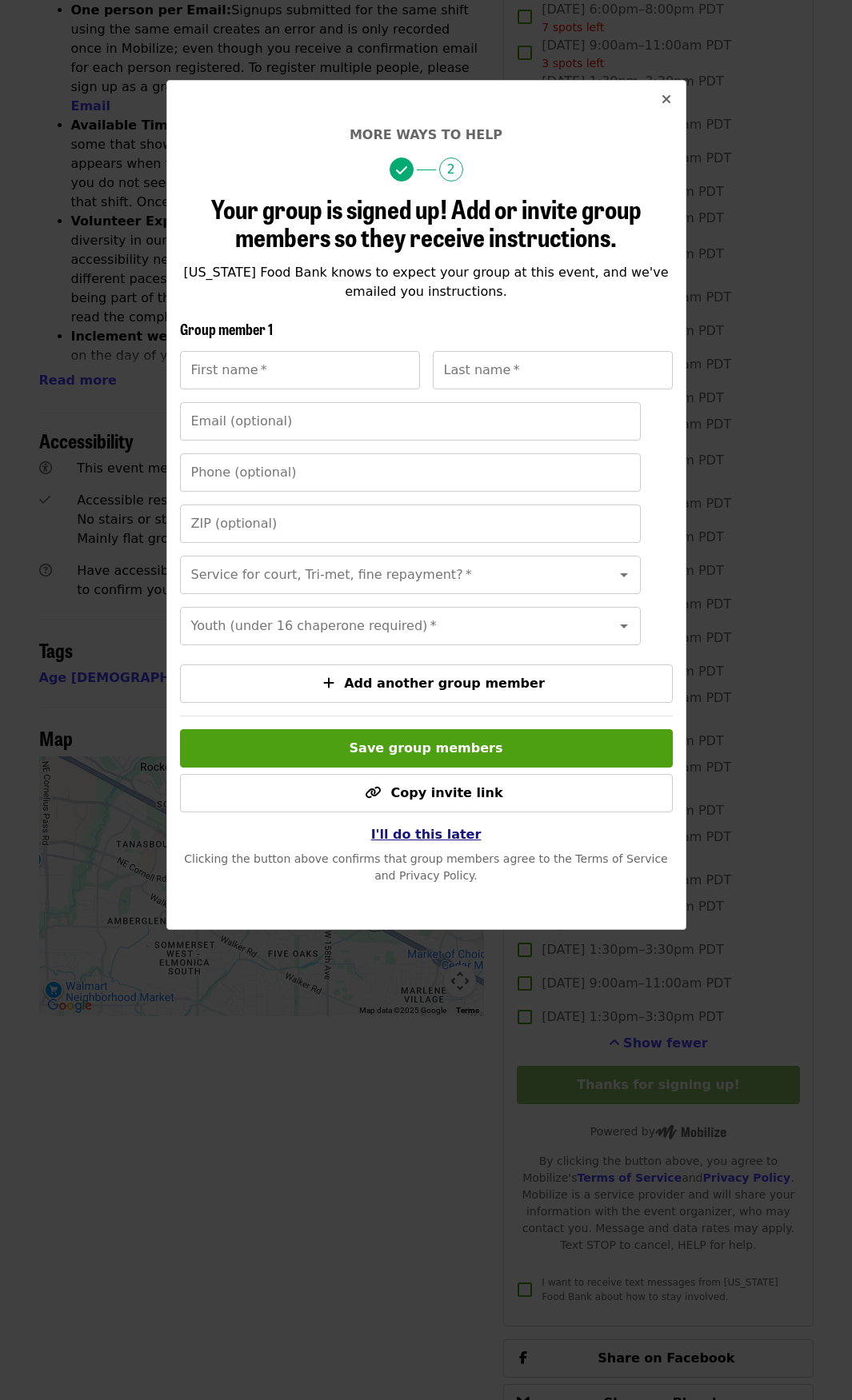
click at [428, 842] on span "I'll do this later" at bounding box center [426, 834] width 110 height 15
